Goal: Book appointment/travel/reservation

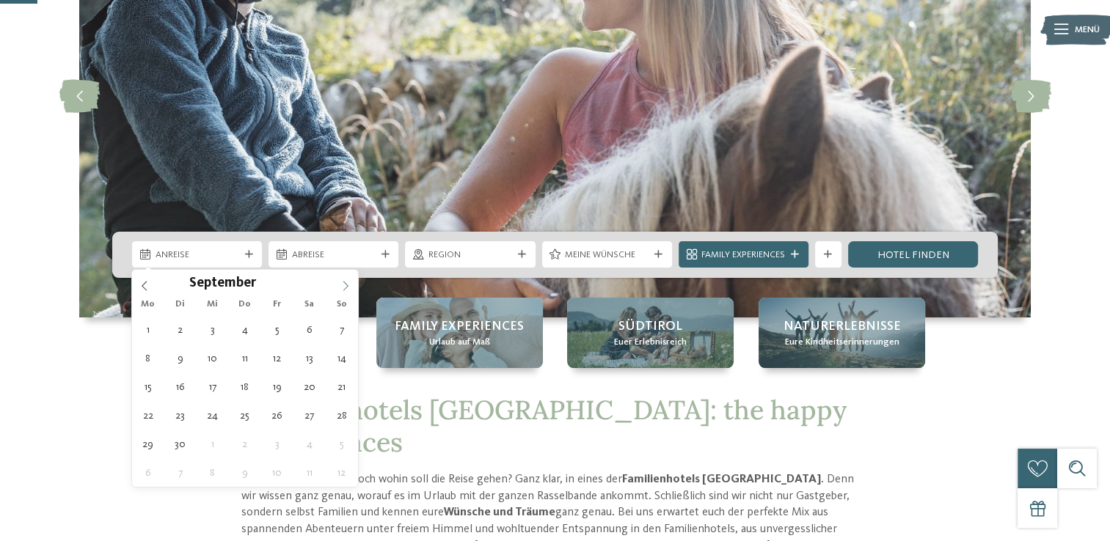
click at [345, 277] on span at bounding box center [345, 282] width 25 height 25
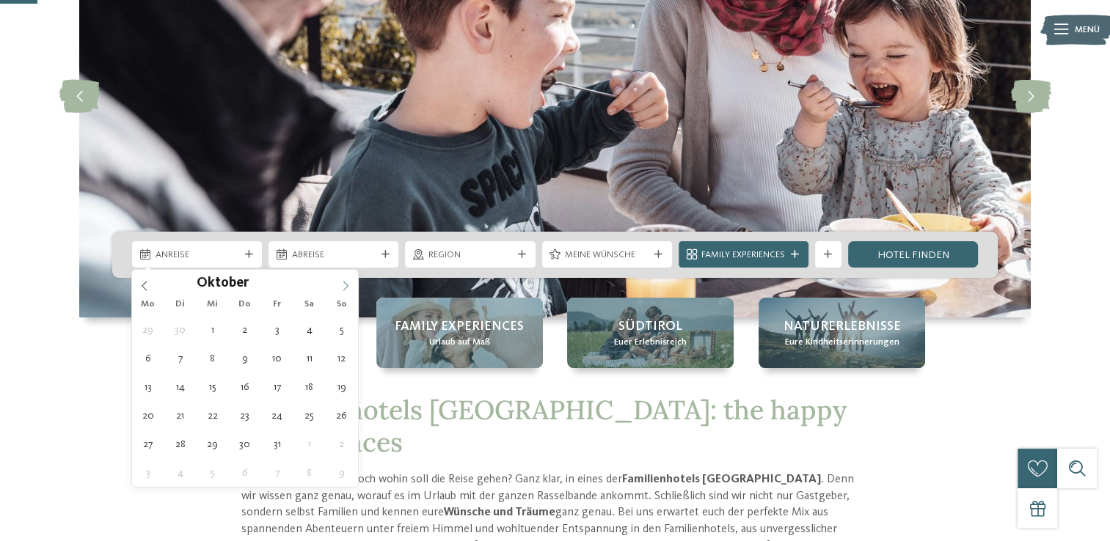
click at [345, 277] on span at bounding box center [345, 282] width 25 height 25
type input "****"
click at [345, 277] on span at bounding box center [345, 282] width 25 height 25
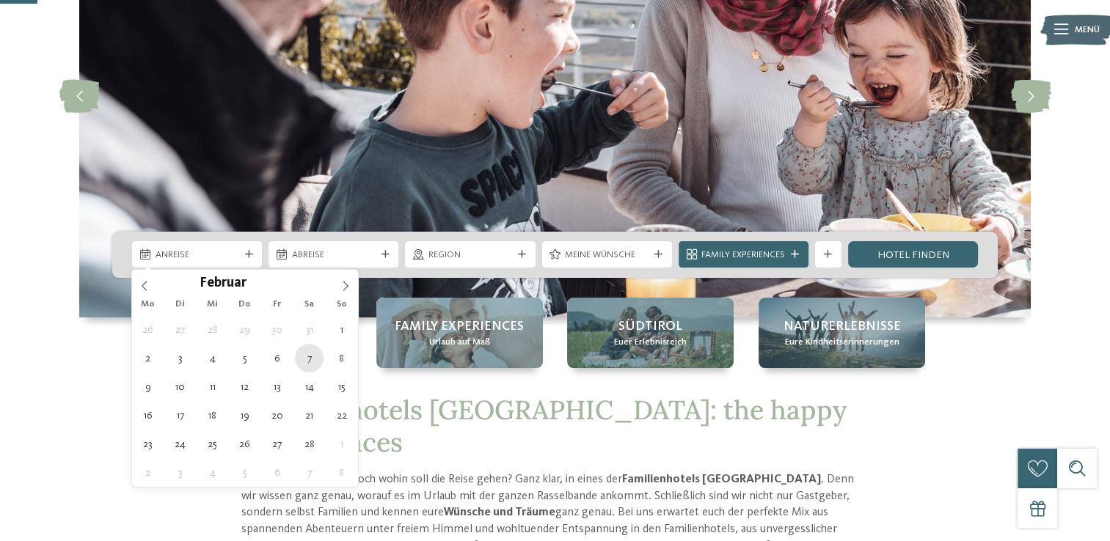
type div "[DATE]"
type input "****"
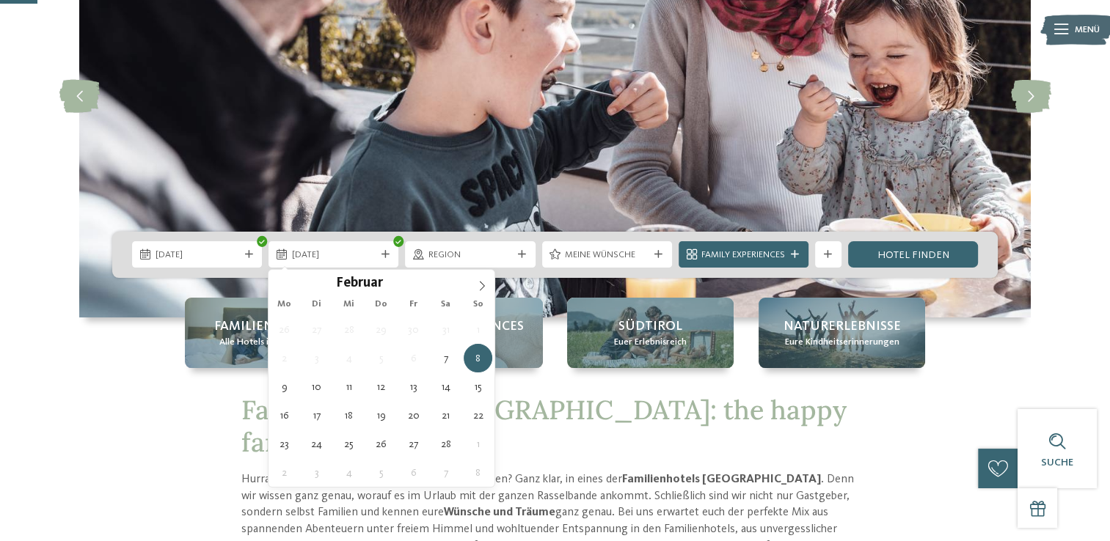
click at [461, 381] on div "26 27 28 29 30 31 1 2 3 4 5 6 7 8 9 10 11 12 13 14 15 16 17 18 19 20 21 22 23 2…" at bounding box center [381, 401] width 226 height 172
type div "[DATE]"
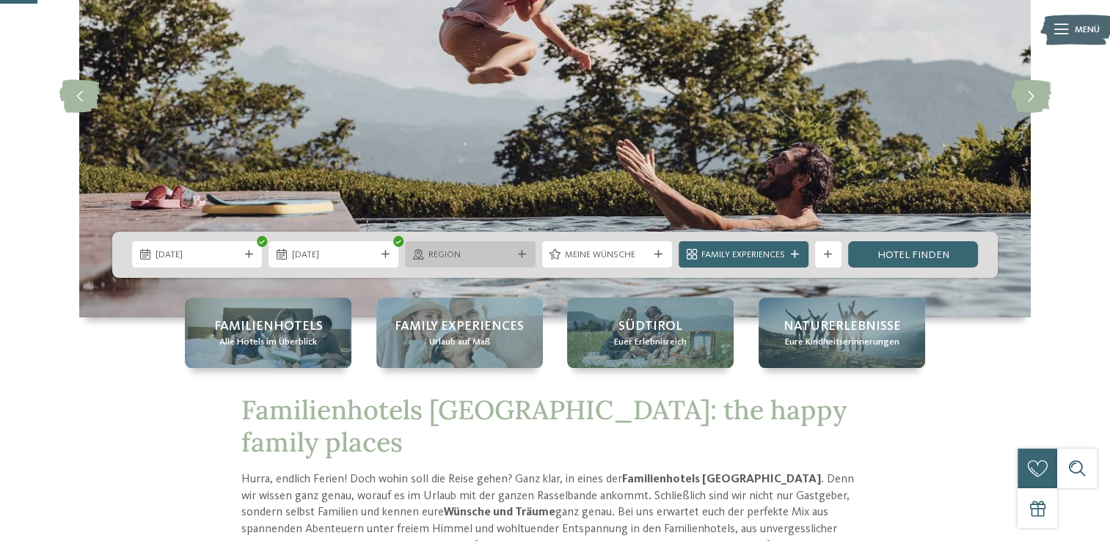
click at [522, 244] on div "Region" at bounding box center [470, 254] width 130 height 26
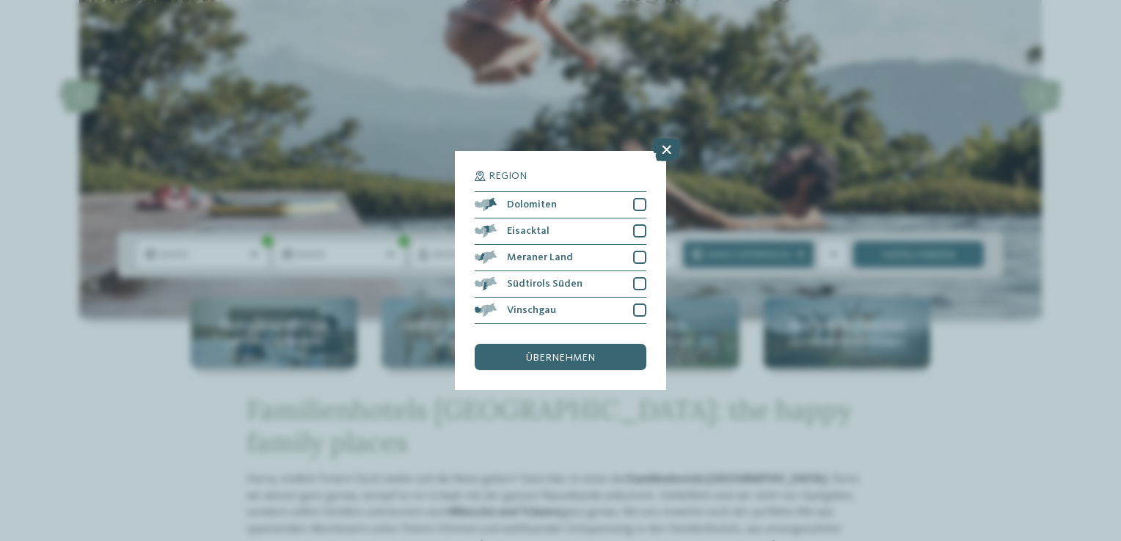
click at [667, 144] on icon at bounding box center [666, 149] width 29 height 23
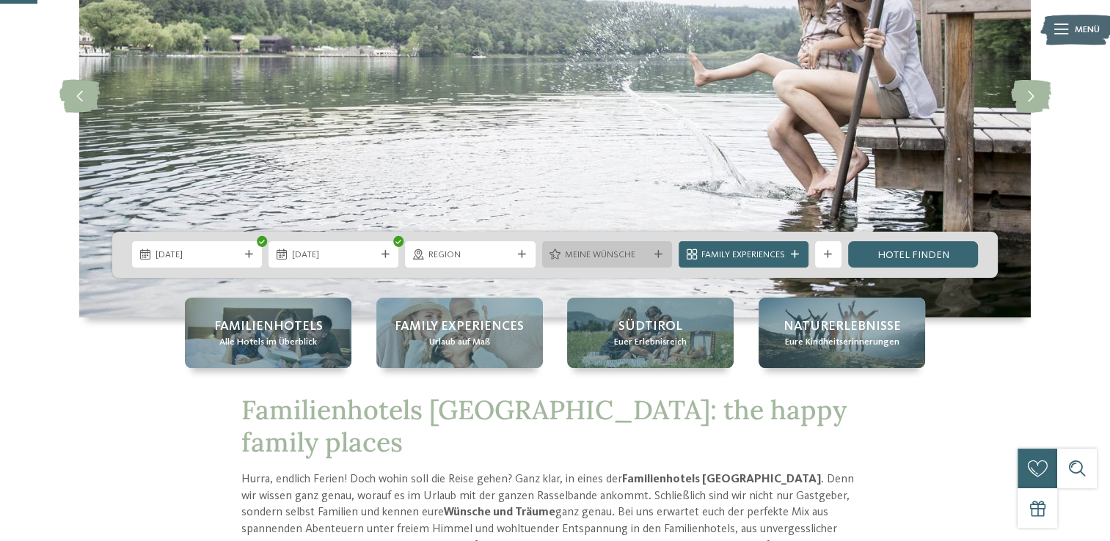
click at [645, 254] on span "Meine Wünsche" at bounding box center [607, 255] width 84 height 13
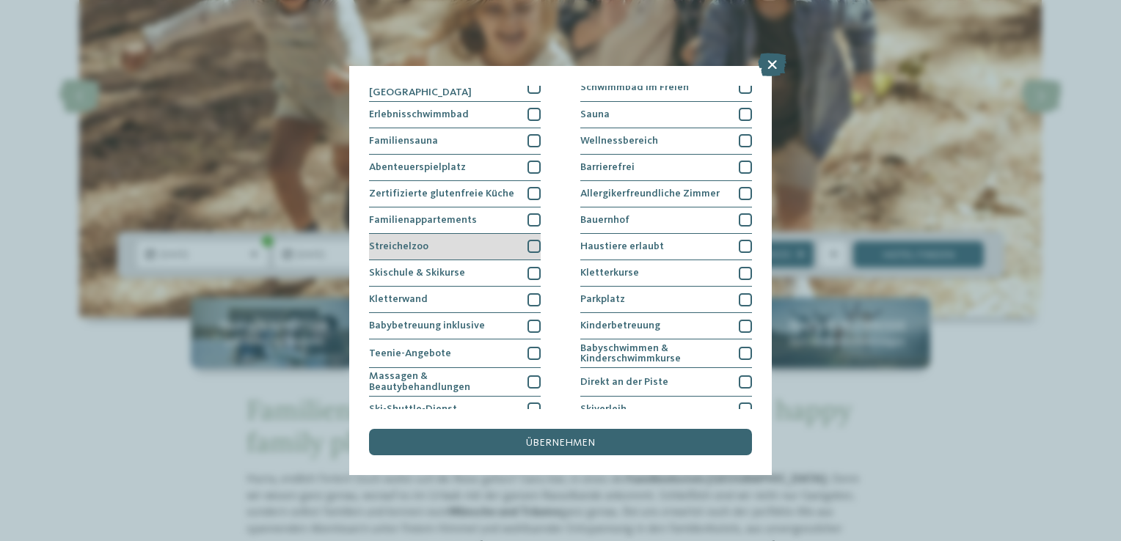
scroll to position [34, 0]
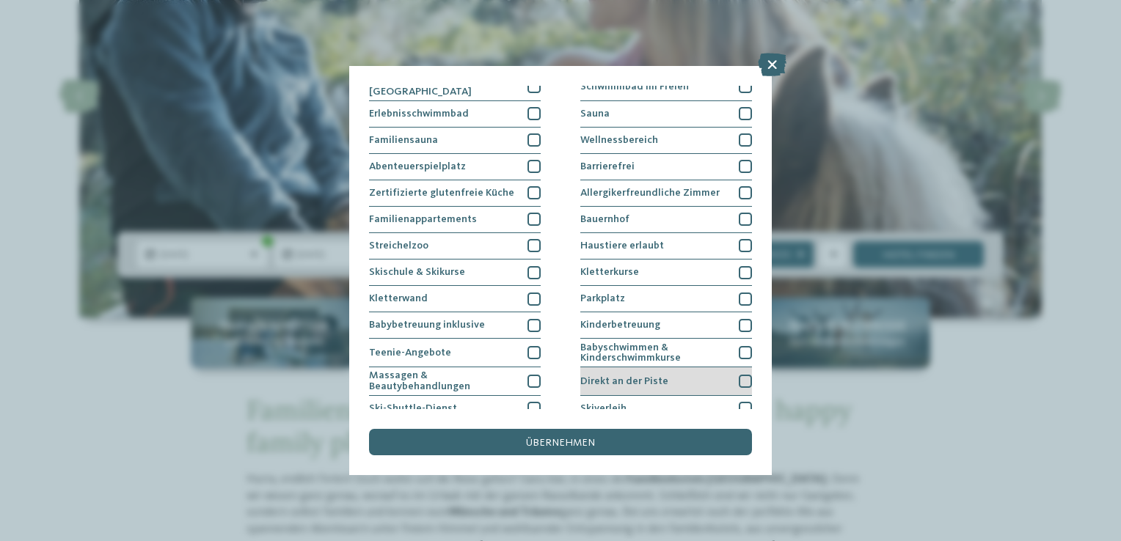
click at [739, 377] on div at bounding box center [745, 381] width 13 height 13
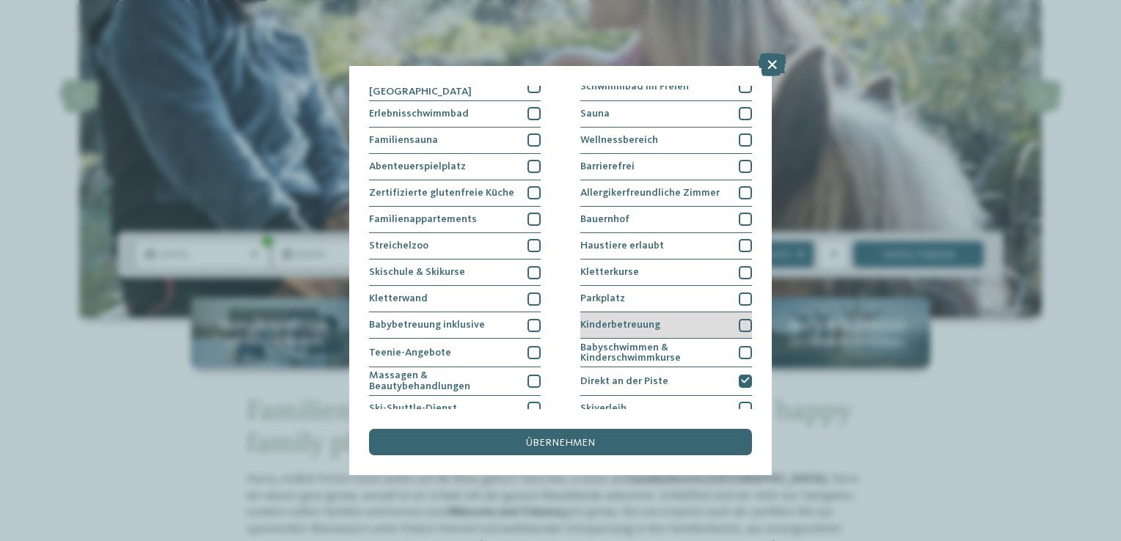
scroll to position [13, 0]
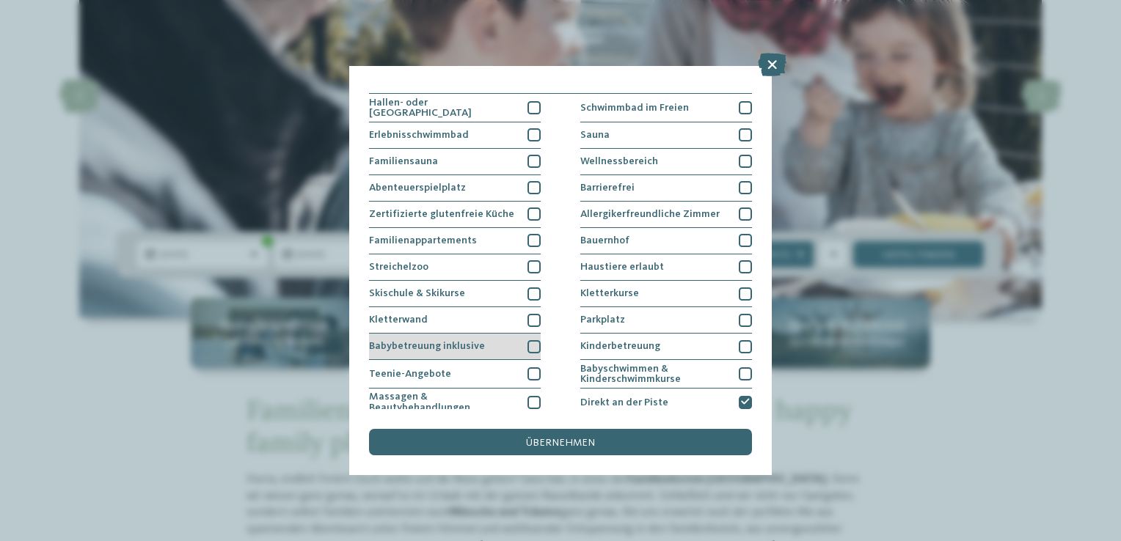
click at [527, 342] on div at bounding box center [533, 346] width 13 height 13
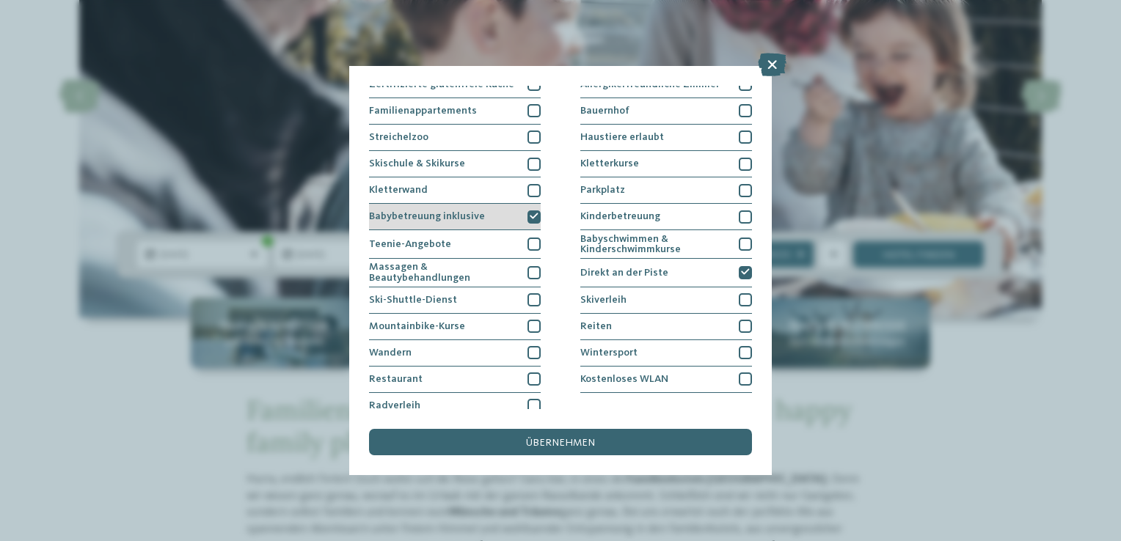
scroll to position [150, 0]
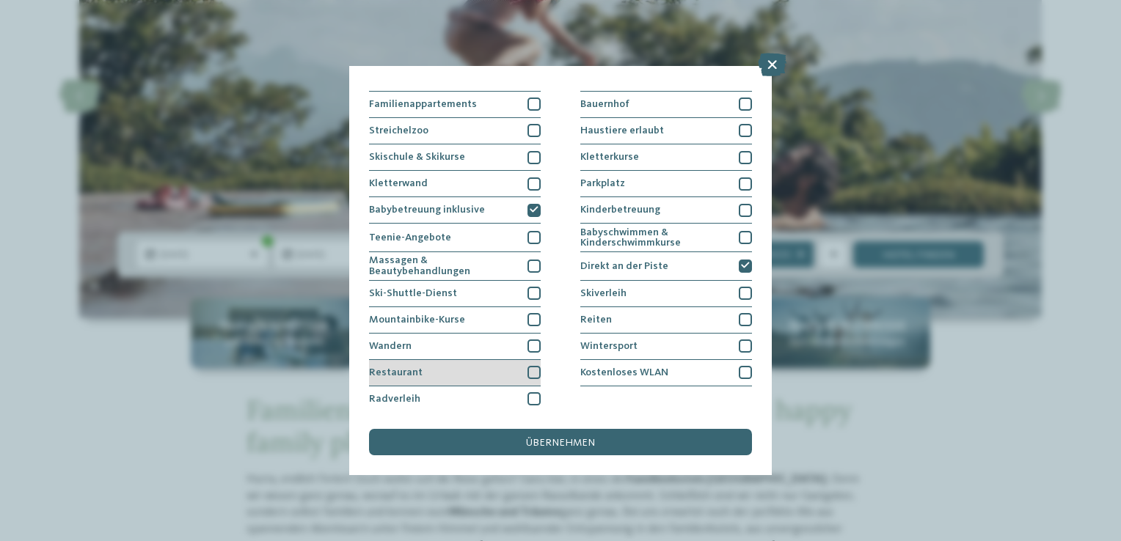
click at [529, 367] on div at bounding box center [533, 372] width 13 height 13
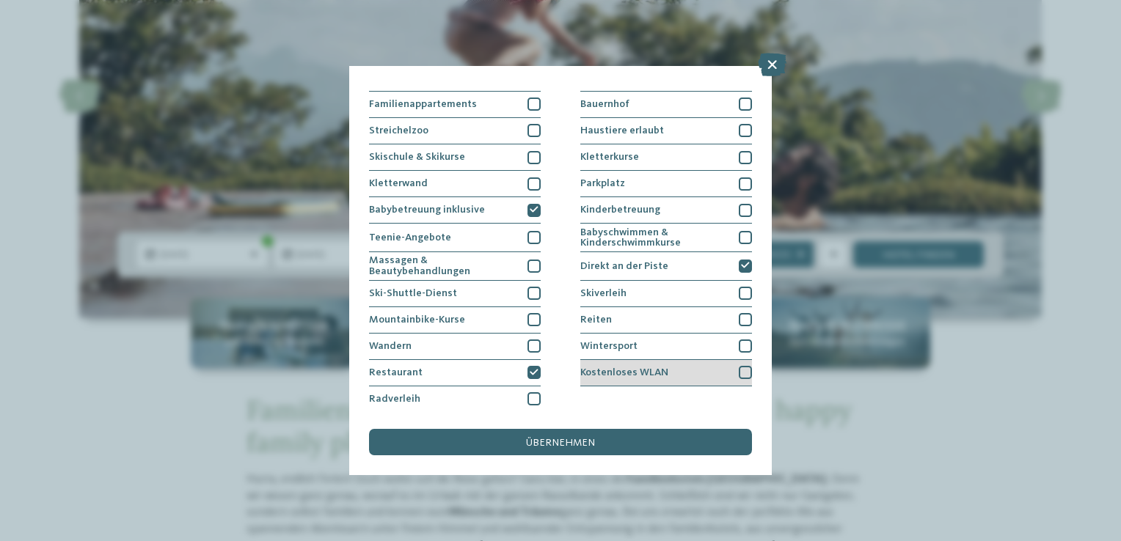
click at [689, 363] on div "Kostenloses WLAN" at bounding box center [666, 373] width 172 height 26
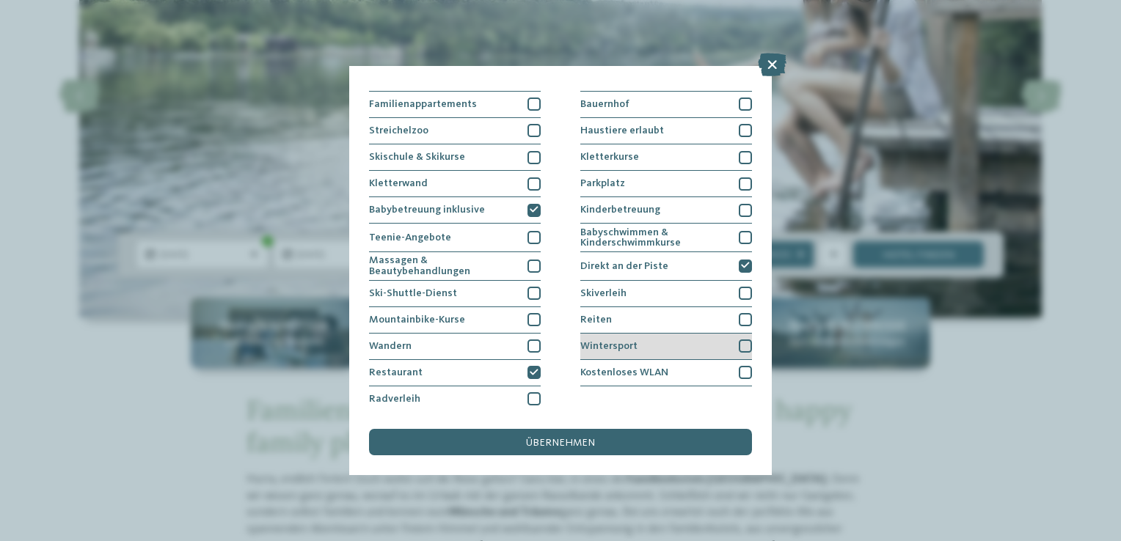
click at [687, 351] on div "Wintersport" at bounding box center [666, 347] width 172 height 26
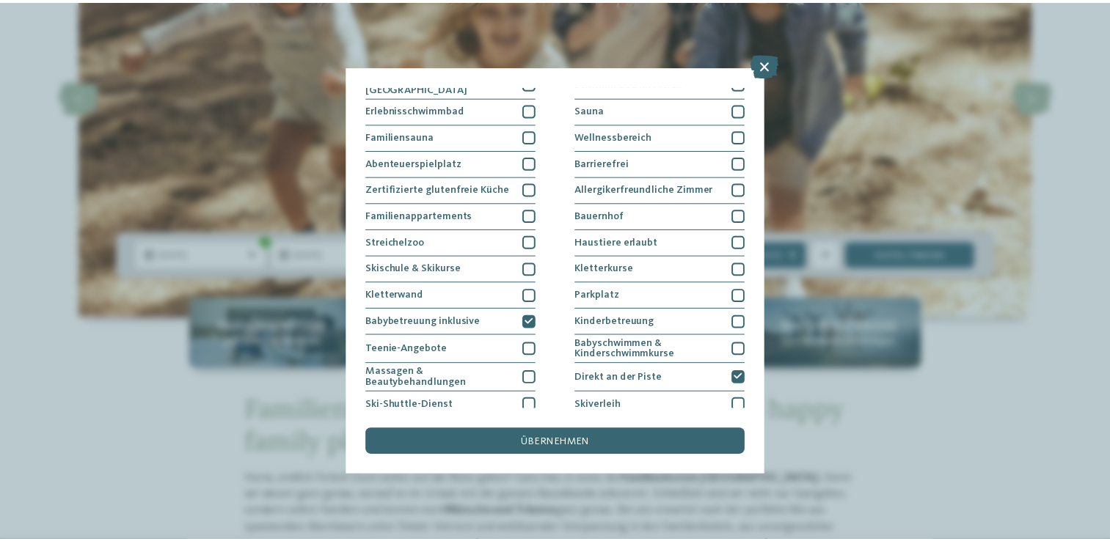
scroll to position [0, 0]
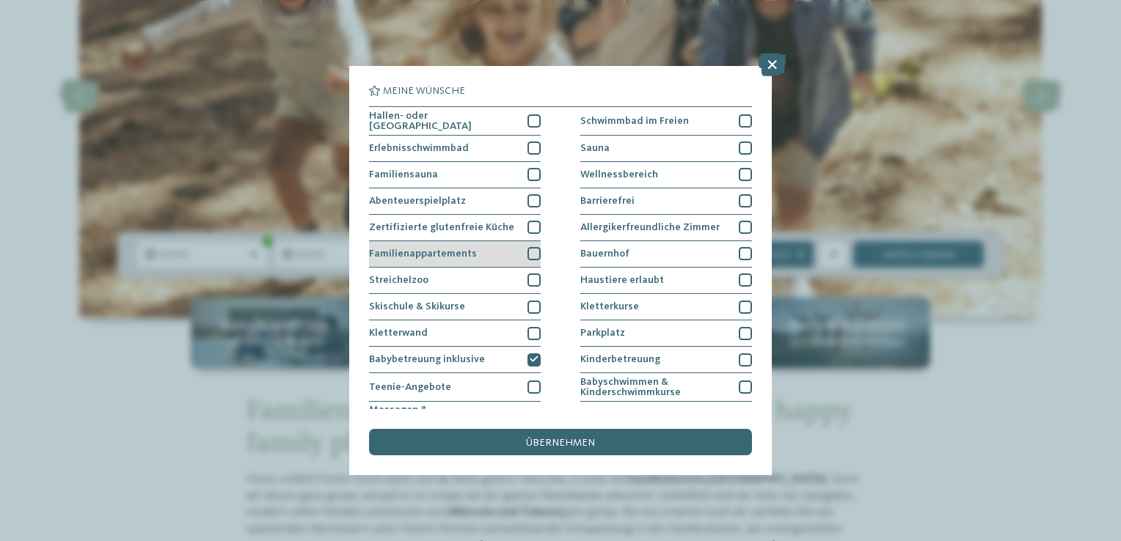
click at [530, 248] on div at bounding box center [533, 253] width 13 height 13
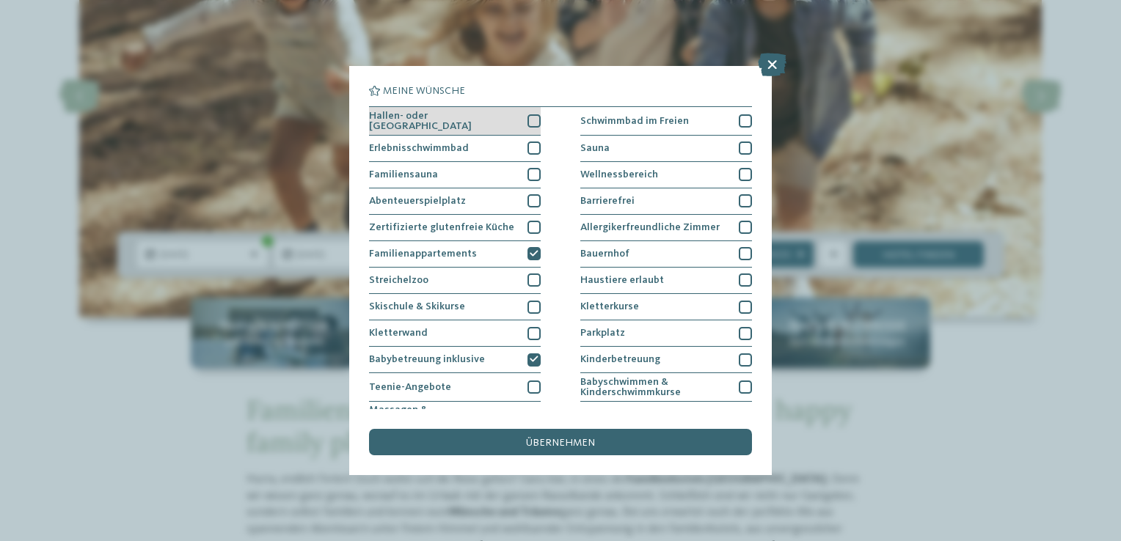
click at [527, 120] on div at bounding box center [533, 120] width 13 height 13
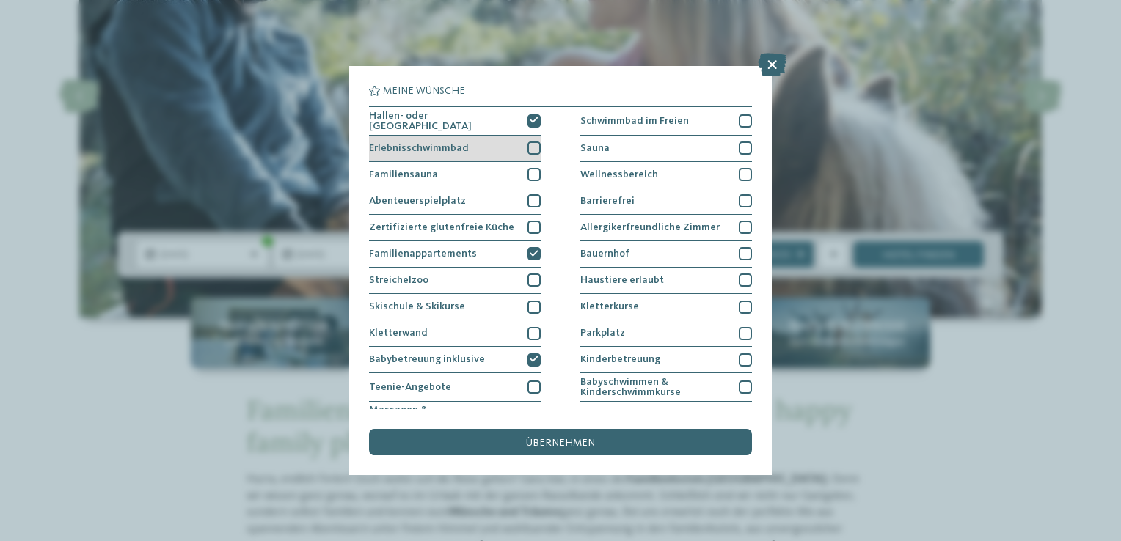
click at [527, 150] on div at bounding box center [533, 148] width 13 height 13
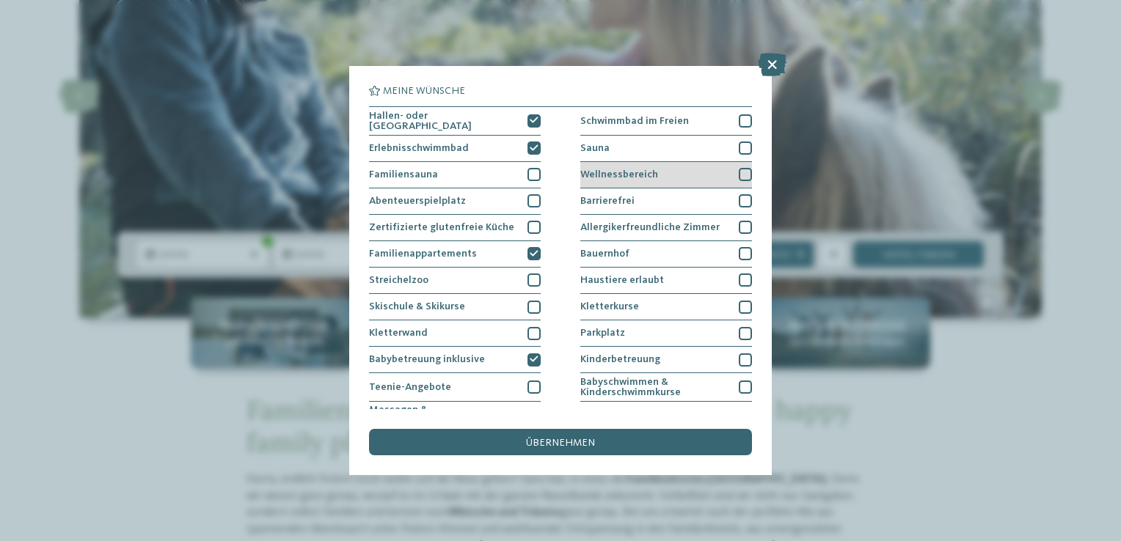
click at [713, 178] on div "Wellnessbereich" at bounding box center [666, 175] width 172 height 26
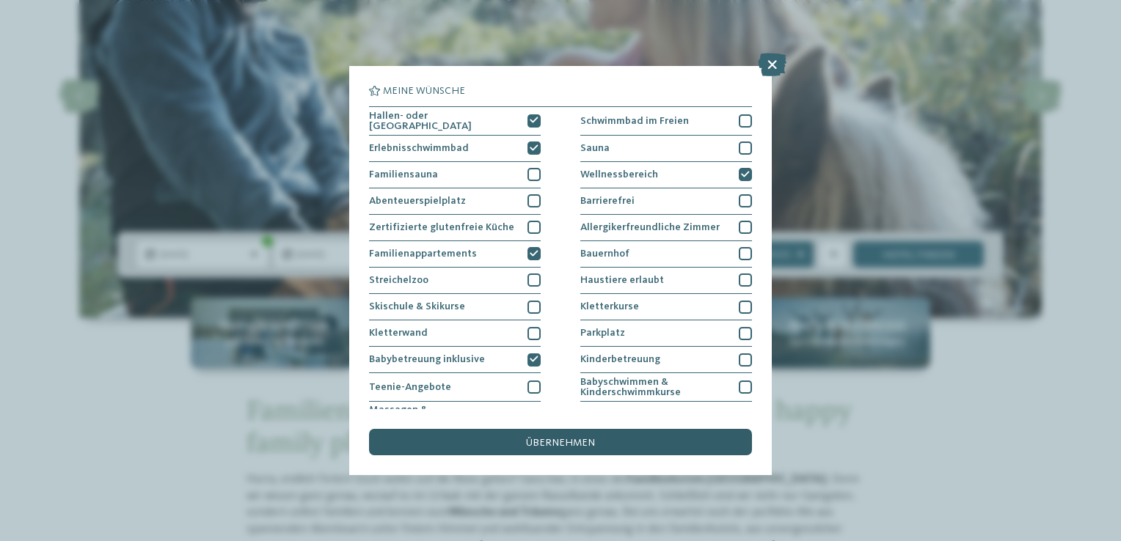
click at [629, 439] on div "übernehmen" at bounding box center [560, 442] width 383 height 26
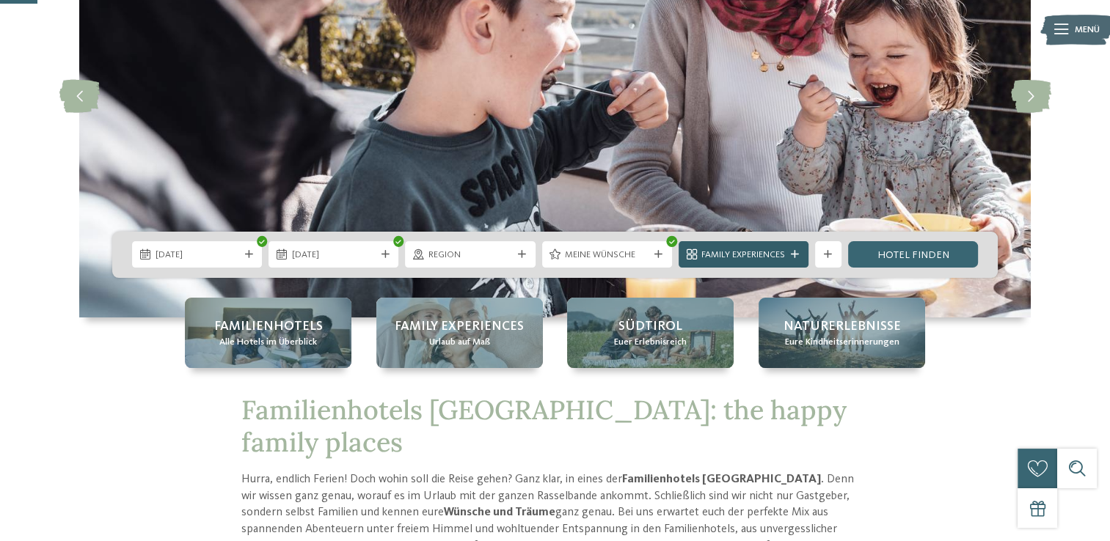
click at [769, 252] on span "Family Experiences" at bounding box center [743, 255] width 84 height 13
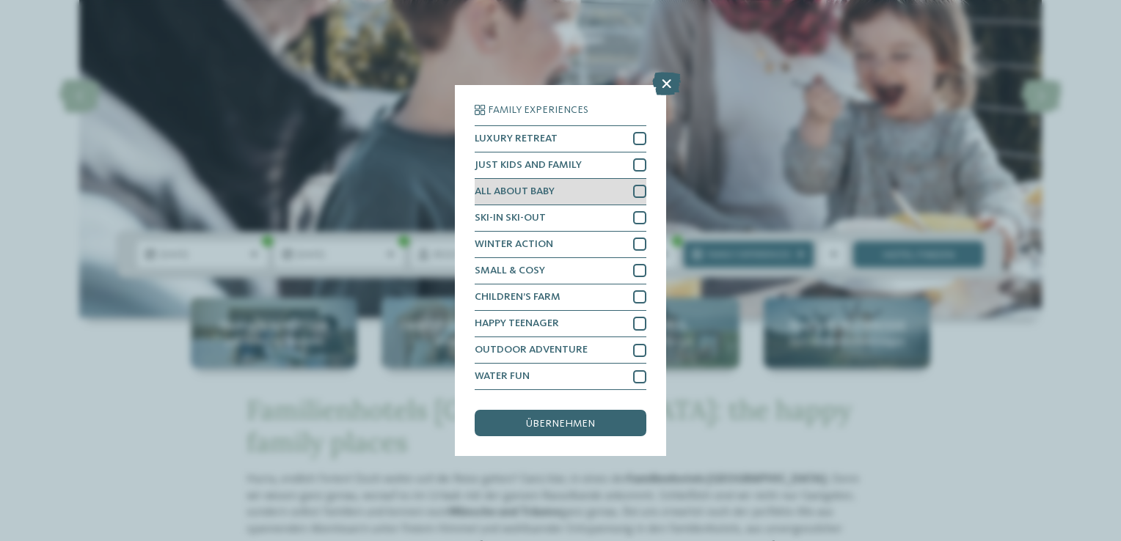
click at [638, 191] on div at bounding box center [639, 191] width 13 height 13
click at [588, 421] on span "übernehmen" at bounding box center [560, 424] width 69 height 10
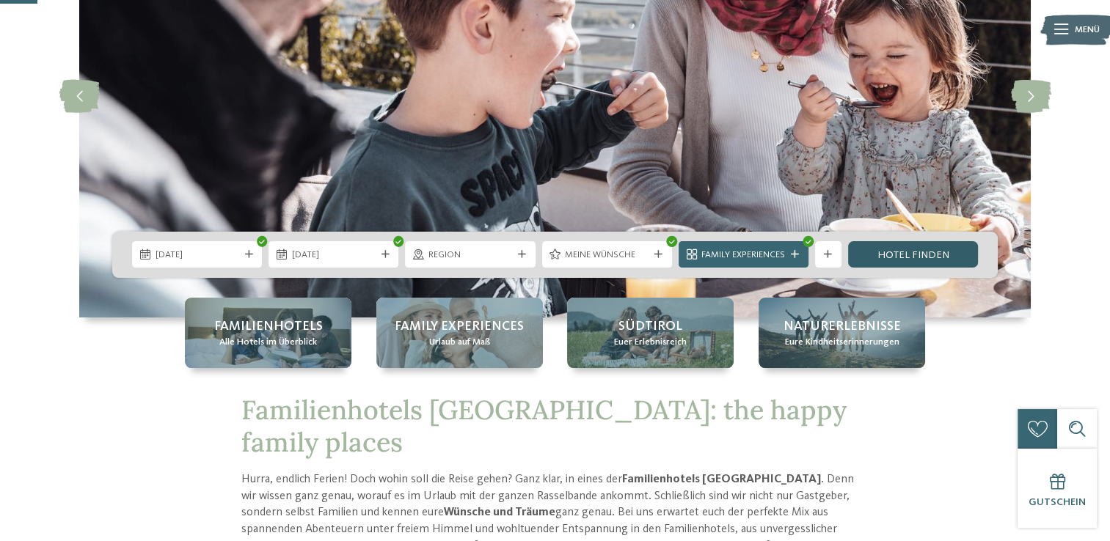
click at [915, 250] on link "Hotel finden" at bounding box center [913, 254] width 130 height 26
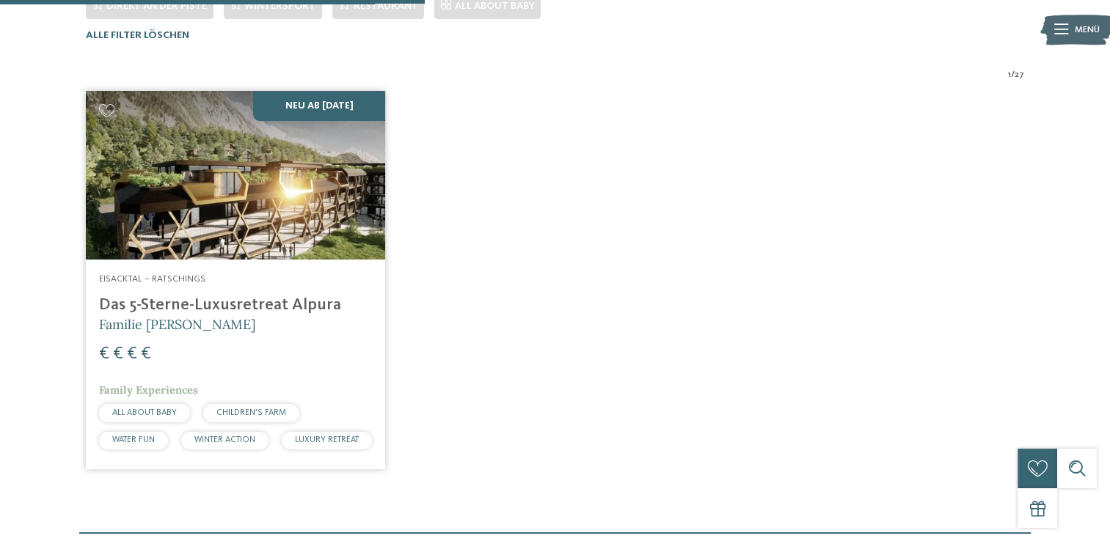
click at [216, 235] on img at bounding box center [235, 175] width 299 height 169
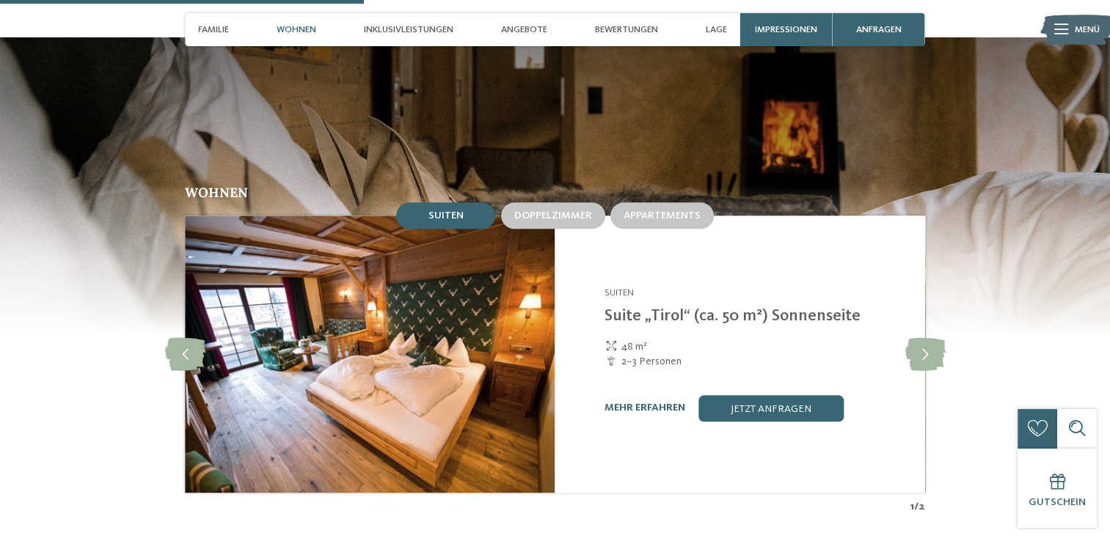
scroll to position [1633, 0]
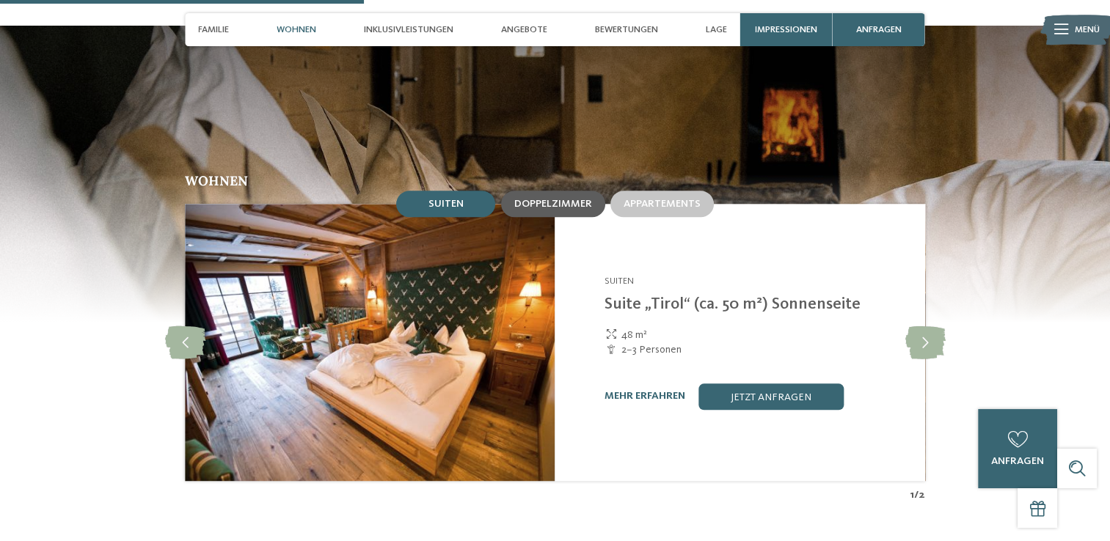
click at [578, 199] on span "Doppelzimmer" at bounding box center [553, 204] width 78 height 10
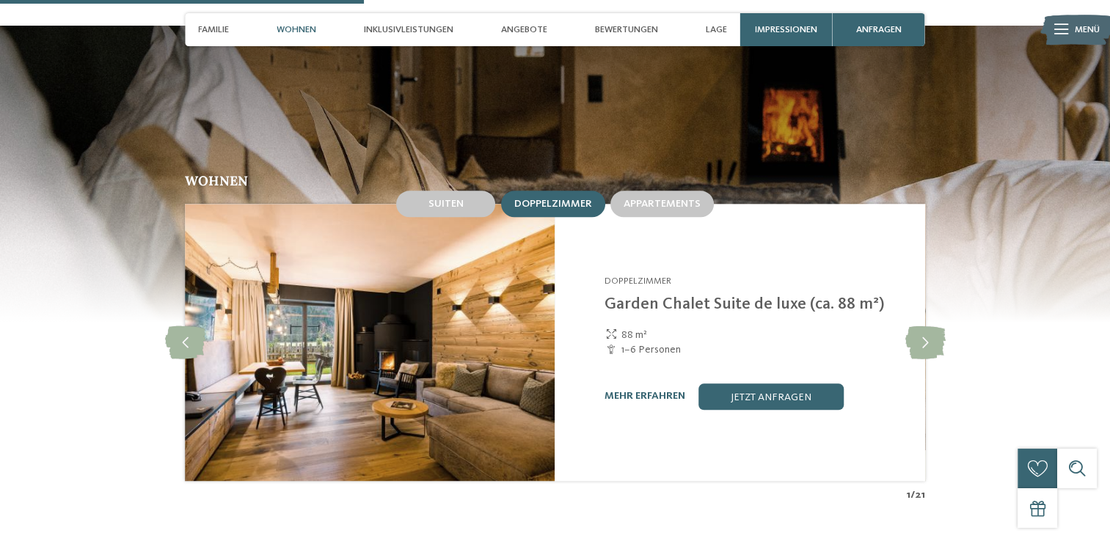
click at [656, 204] on div "Appartements" at bounding box center [661, 204] width 109 height 32
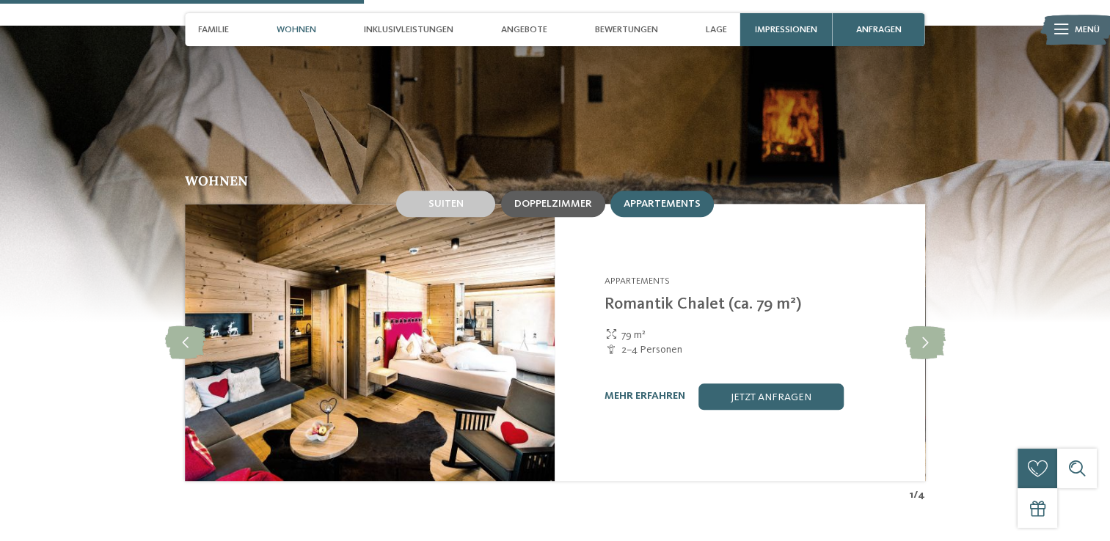
click at [574, 199] on span "Doppelzimmer" at bounding box center [553, 204] width 78 height 10
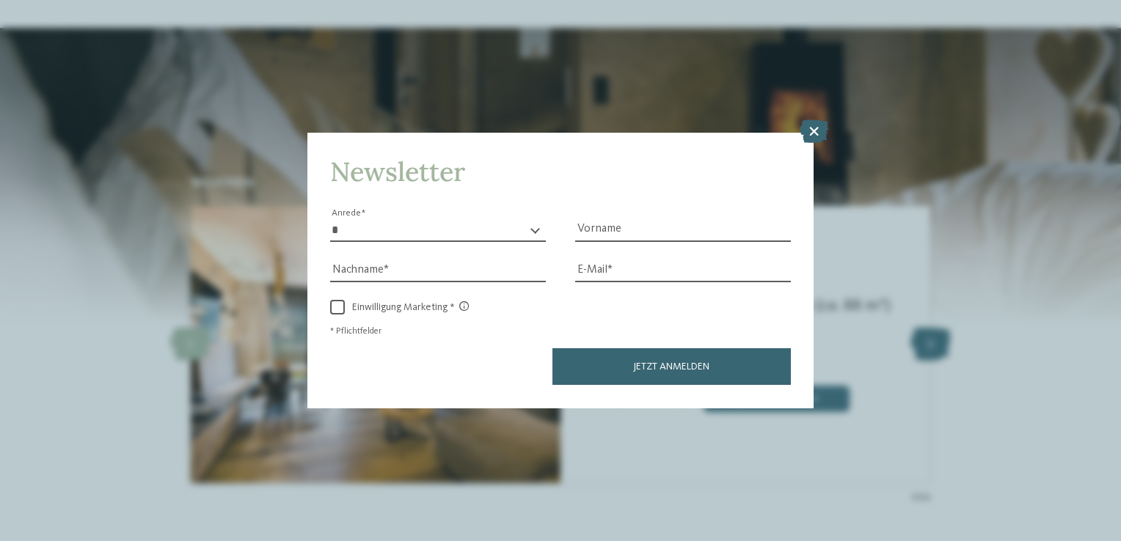
click at [918, 331] on div "Newsletter * **** **** ******* ****** Anrede Vorname Nachname Link" at bounding box center [560, 270] width 1121 height 541
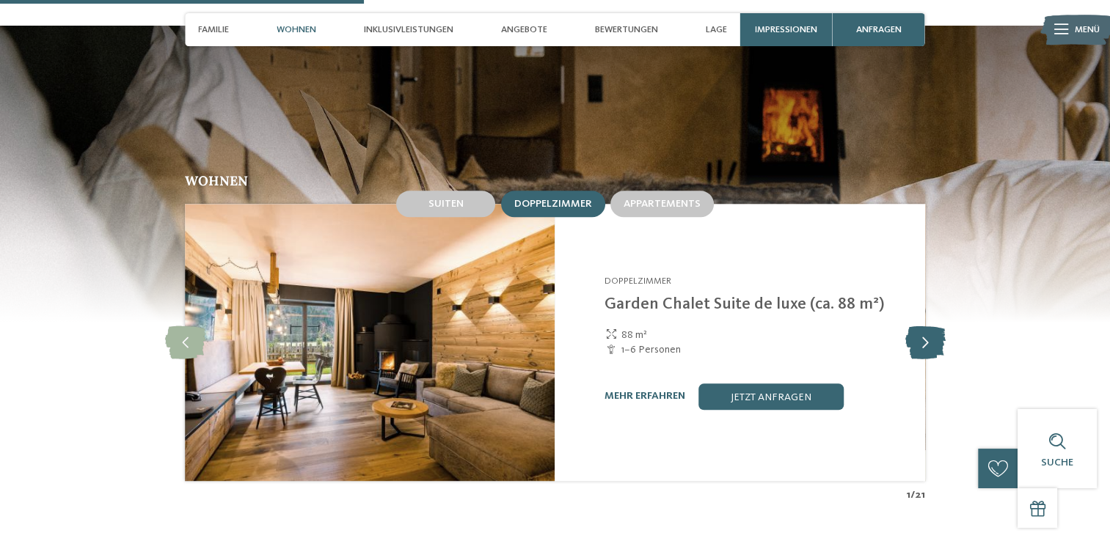
click at [930, 326] on icon at bounding box center [924, 342] width 40 height 33
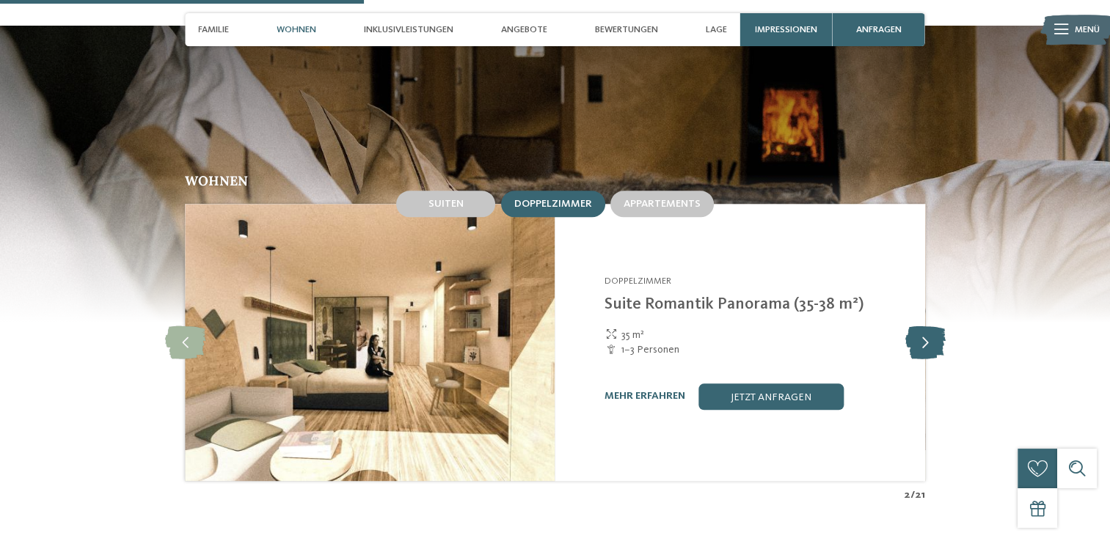
click at [930, 326] on icon at bounding box center [924, 342] width 40 height 33
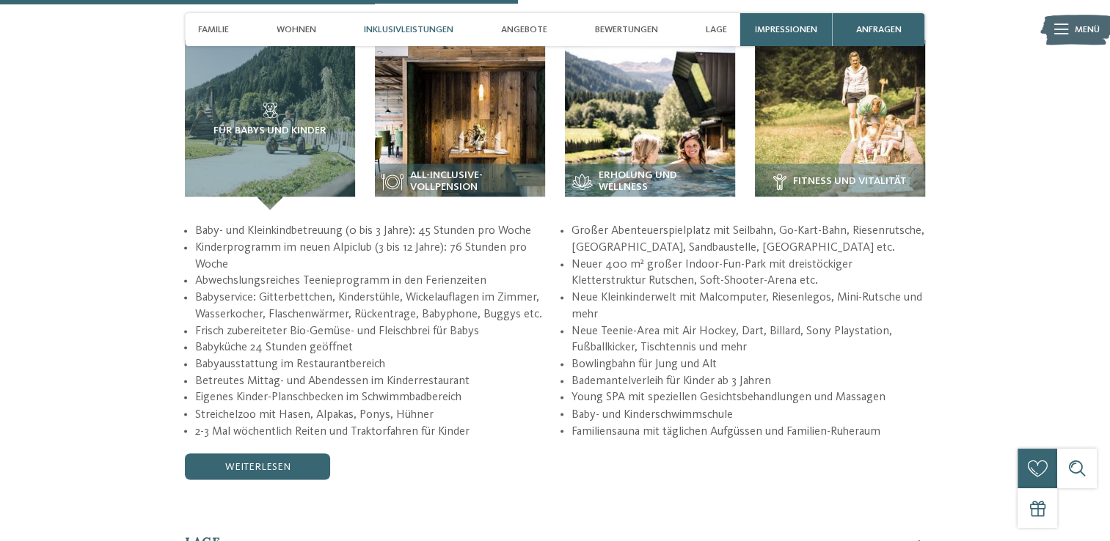
scroll to position [2360, 0]
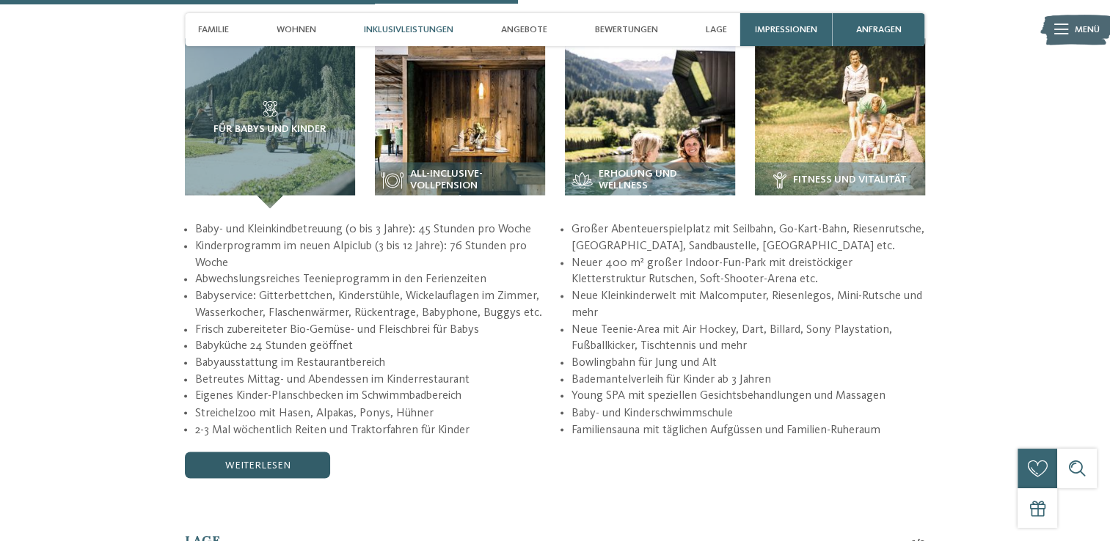
click at [298, 453] on link "weiterlesen" at bounding box center [257, 465] width 145 height 26
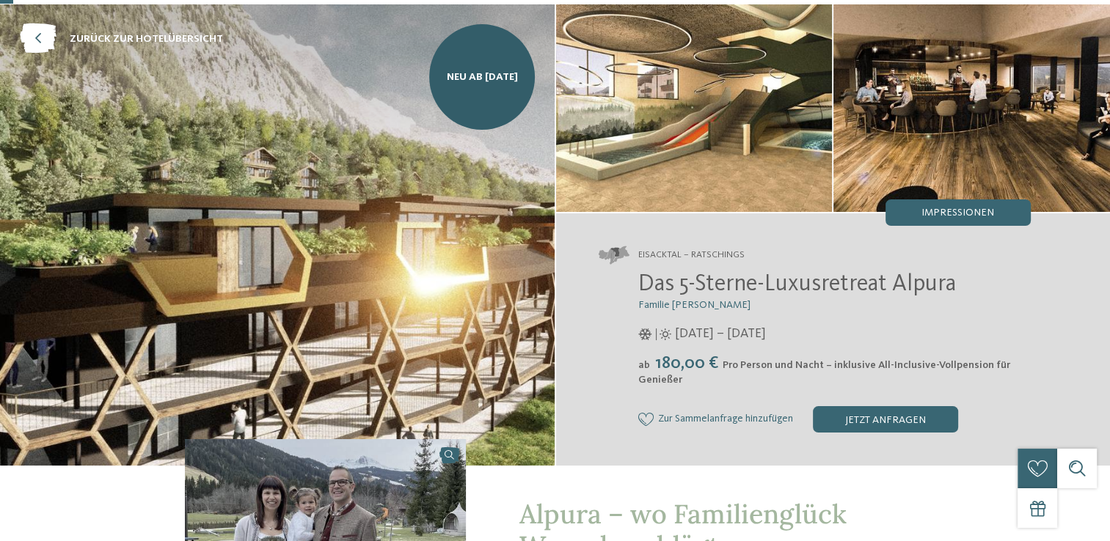
scroll to position [62, 0]
click at [911, 412] on div "jetzt anfragen" at bounding box center [885, 419] width 145 height 26
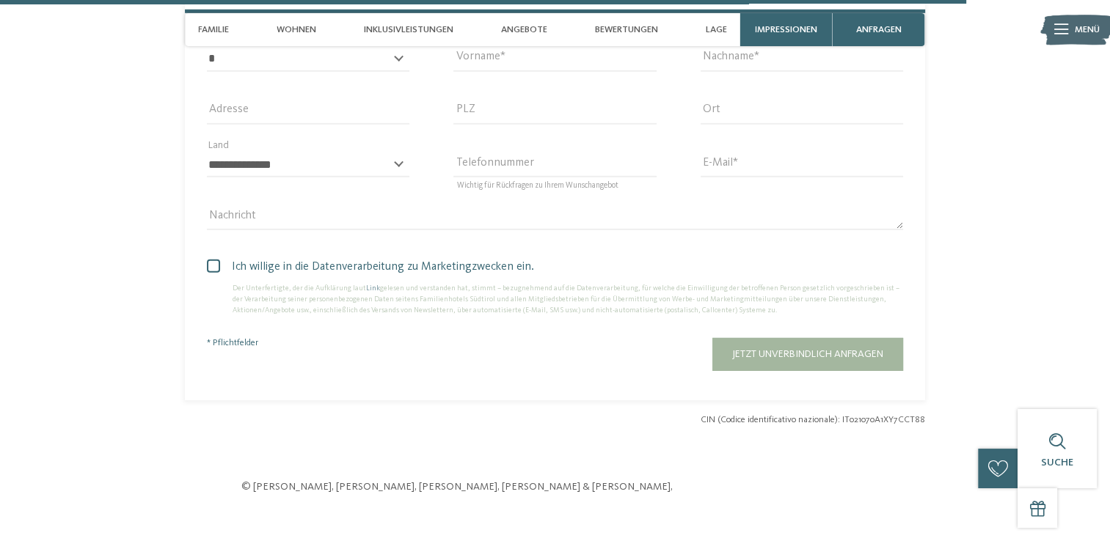
scroll to position [4406, 0]
